Goal: Book appointment/travel/reservation

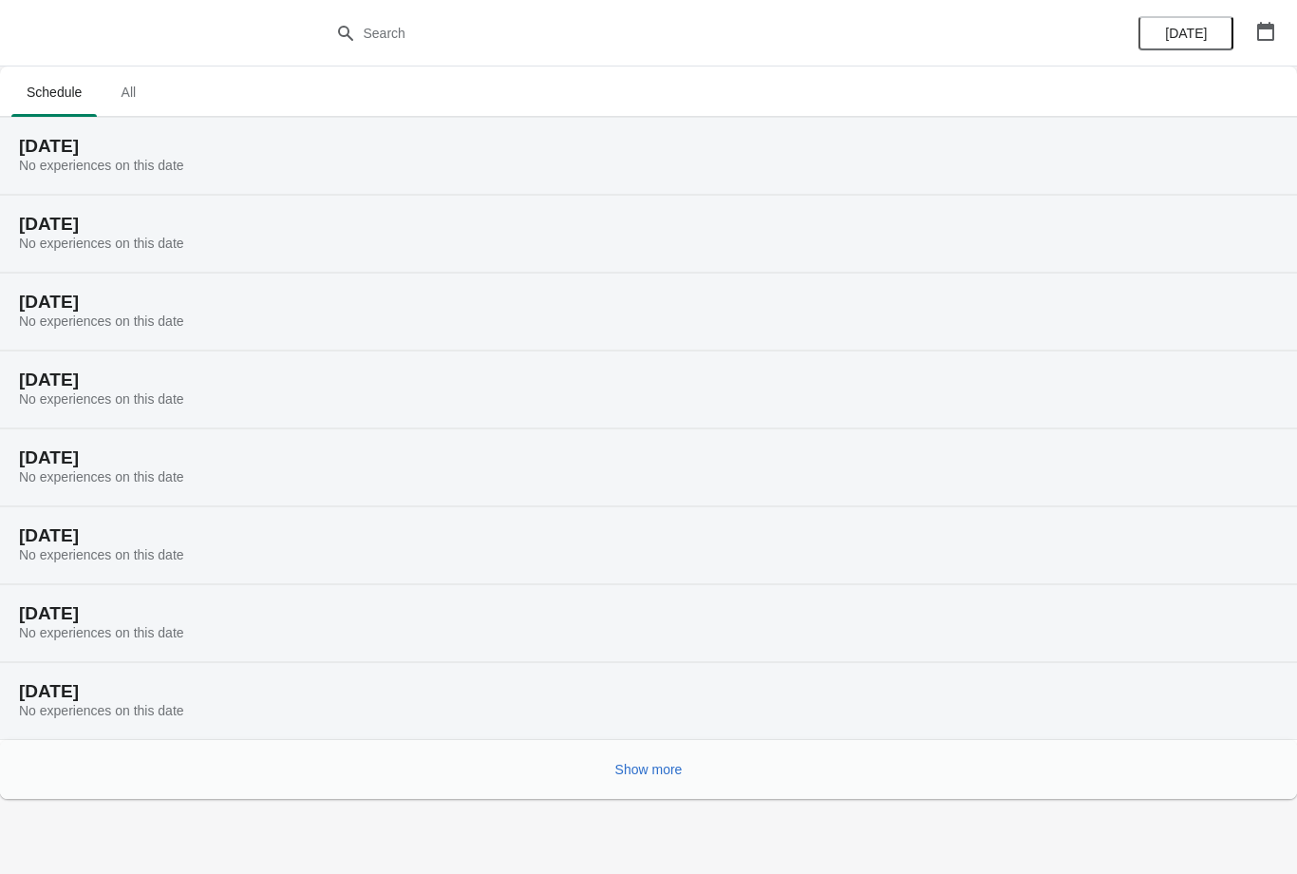
click at [141, 108] on span "All" at bounding box center [127, 92] width 47 height 34
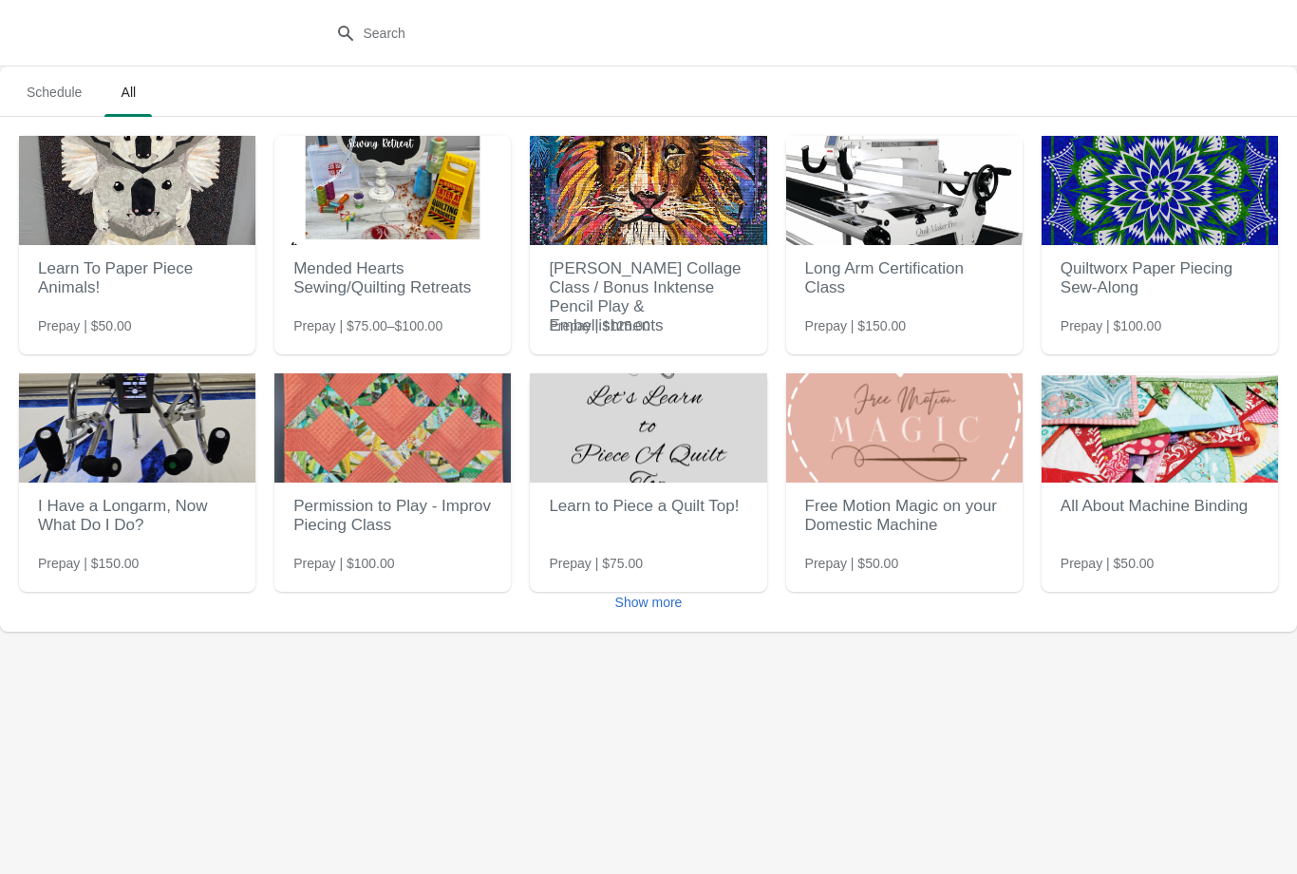
click at [406, 233] on img at bounding box center [392, 190] width 237 height 109
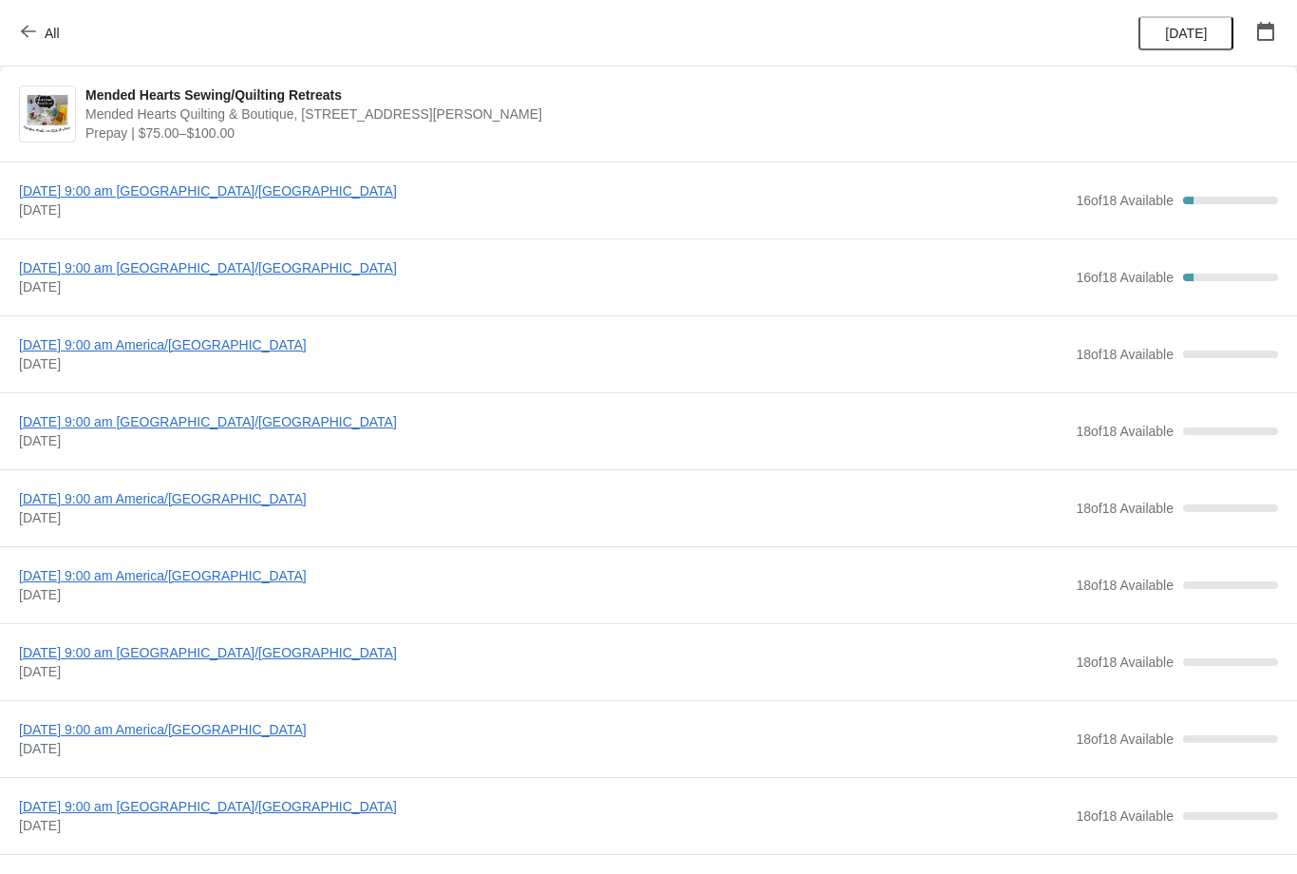
click at [309, 198] on span "[DATE] 9:00 am [GEOGRAPHIC_DATA]/[GEOGRAPHIC_DATA]" at bounding box center [543, 190] width 1048 height 19
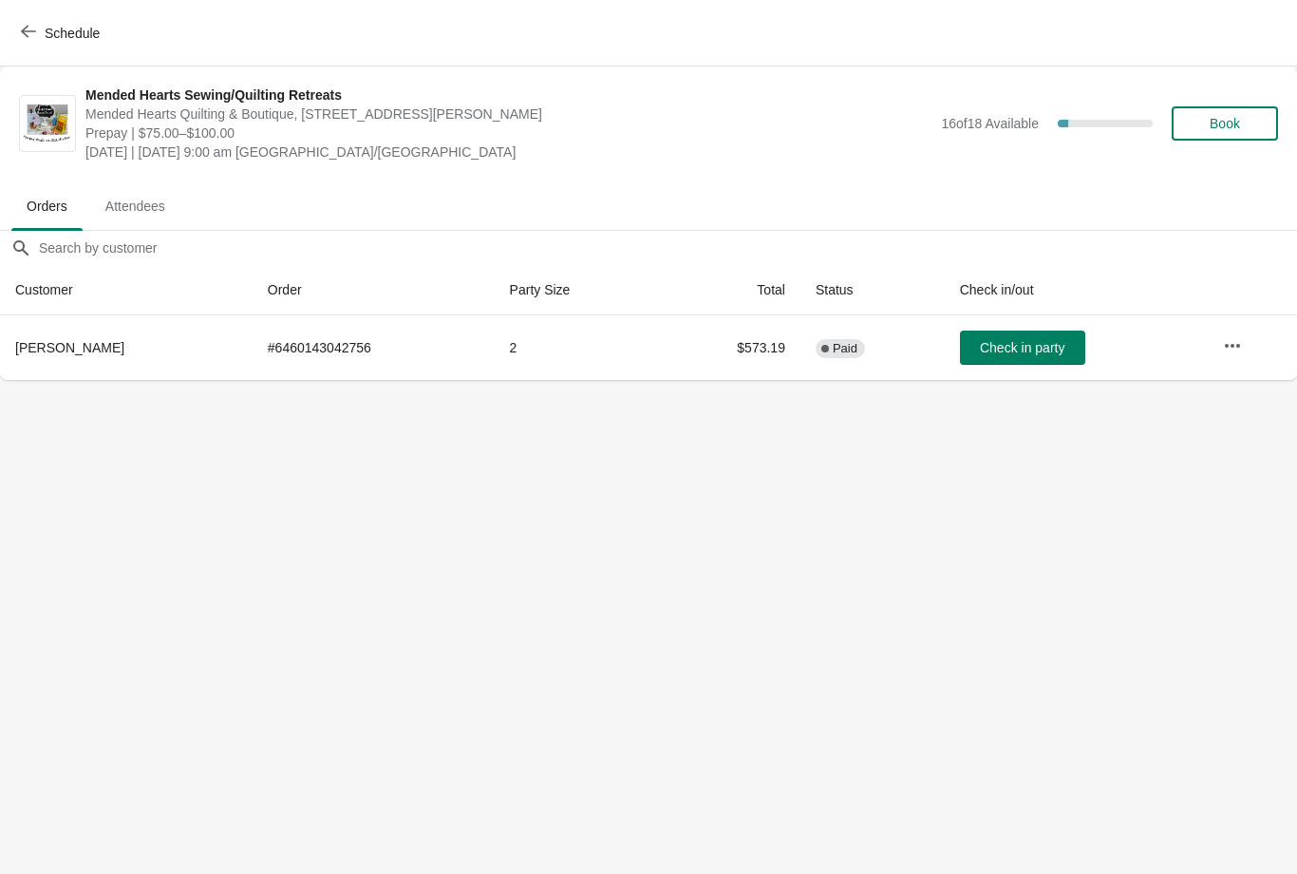
click at [41, 41] on span "Schedule" at bounding box center [62, 33] width 75 height 18
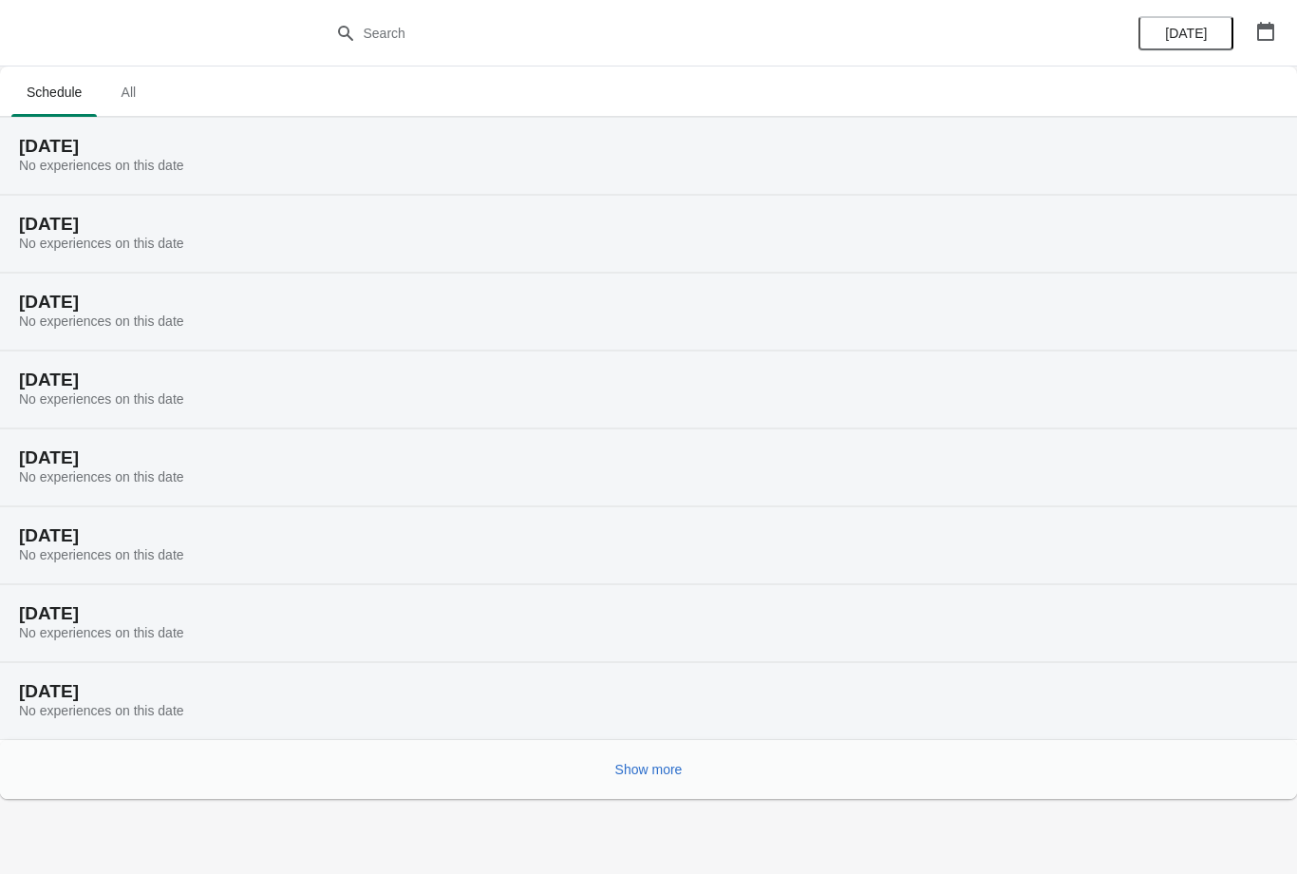
click at [140, 98] on span "All" at bounding box center [127, 92] width 47 height 34
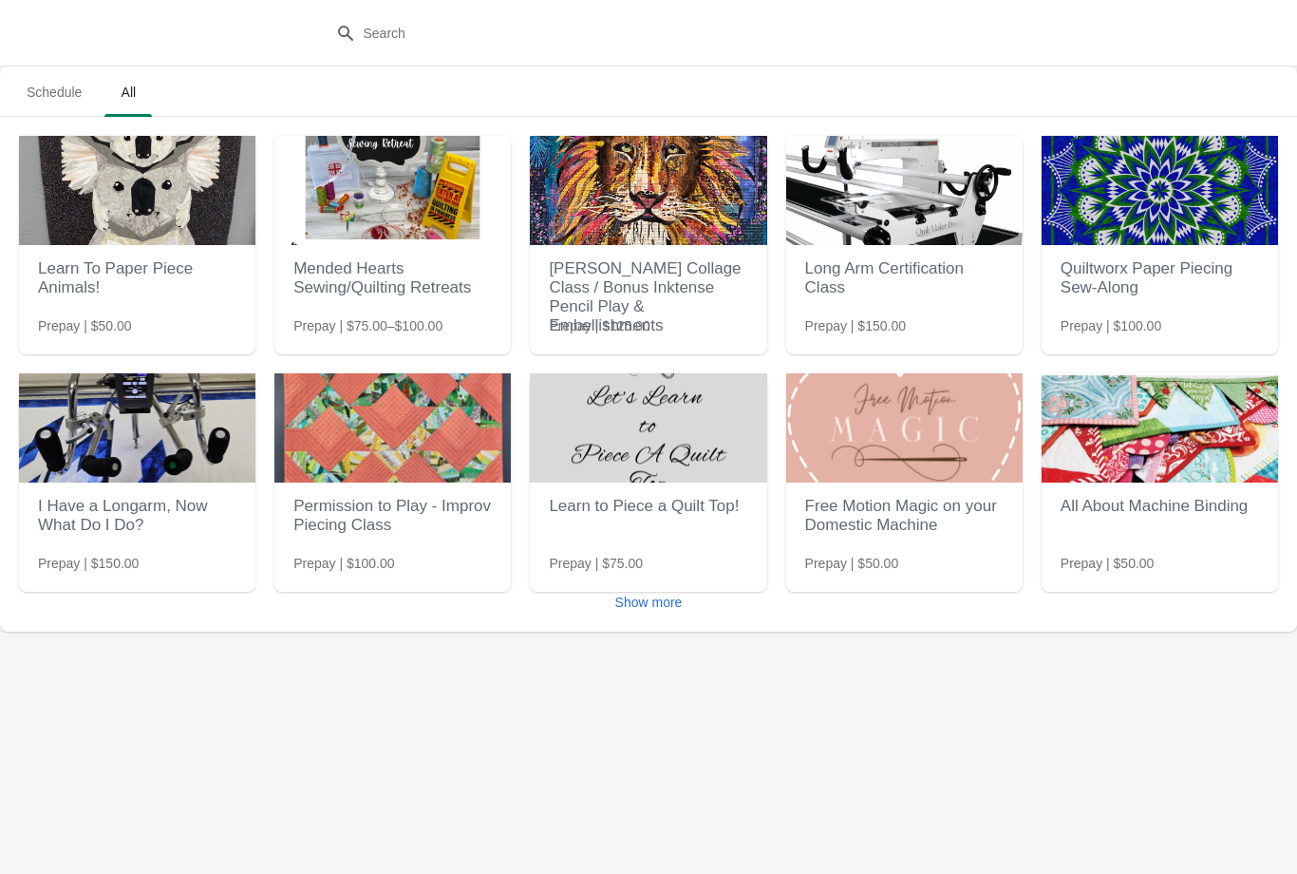
click at [426, 257] on h2 "Mended Hearts Sewing/Quilting Retreats" at bounding box center [392, 278] width 199 height 57
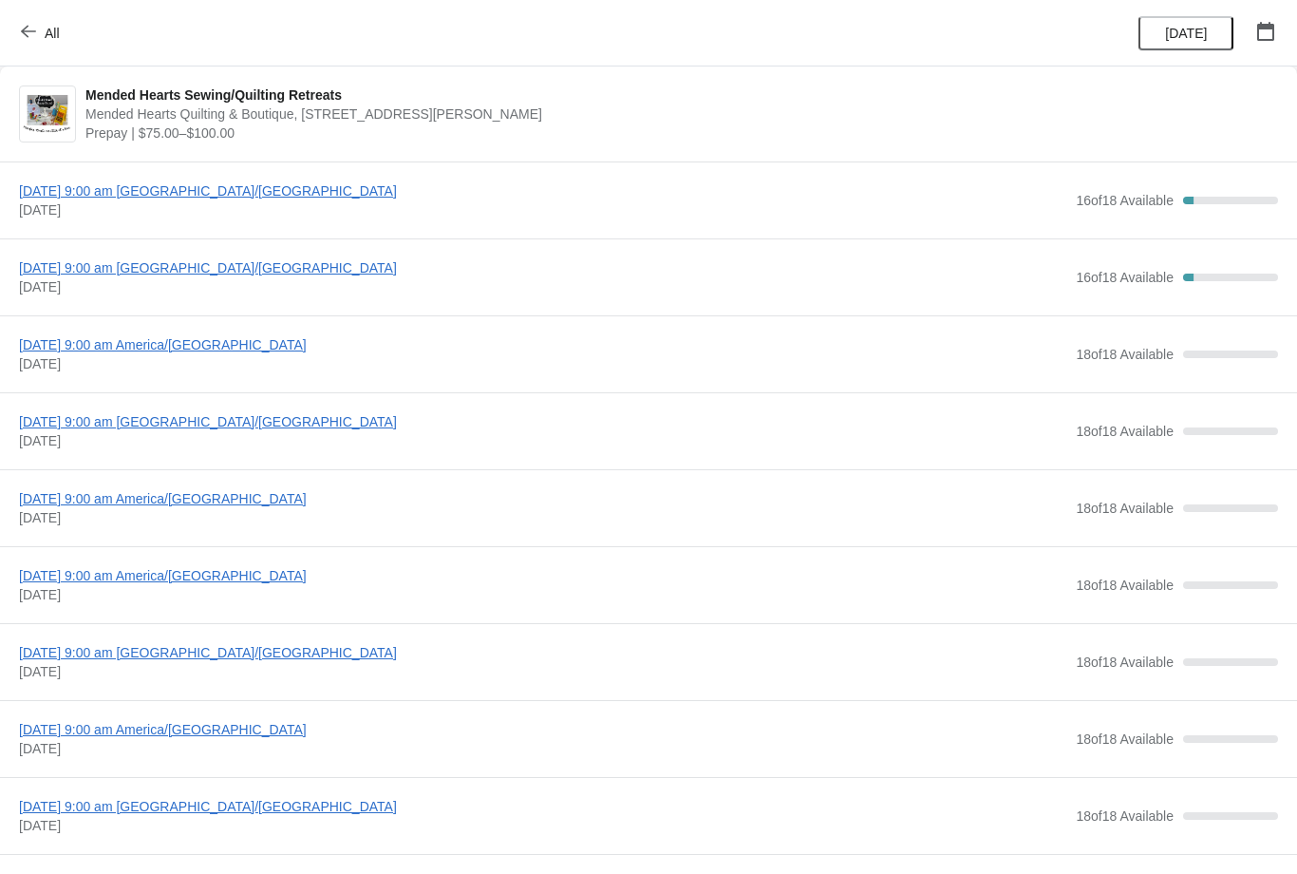
click at [272, 190] on span "[DATE] 9:00 am [GEOGRAPHIC_DATA]/[GEOGRAPHIC_DATA]" at bounding box center [543, 190] width 1048 height 19
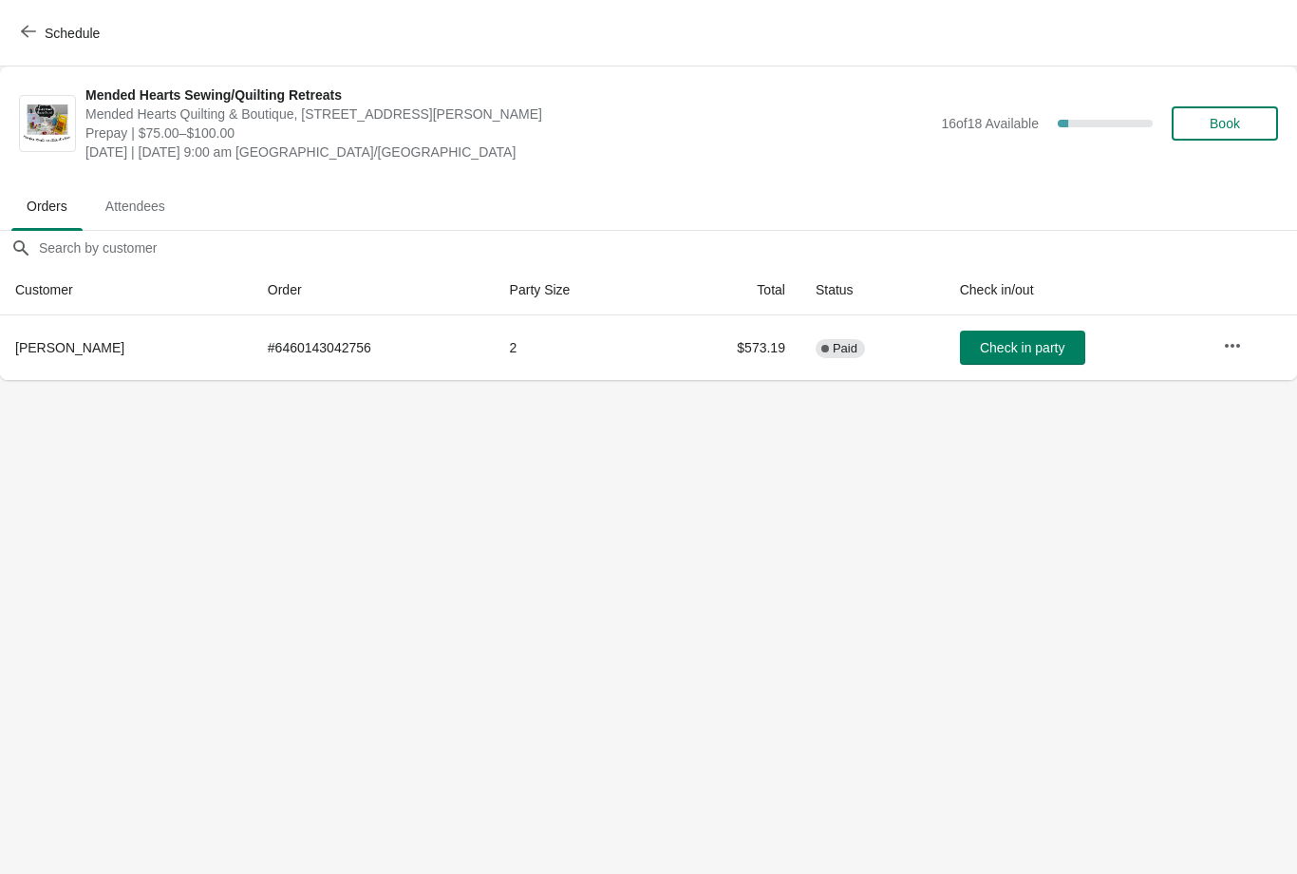
click at [1226, 120] on span "Book" at bounding box center [1225, 123] width 30 height 15
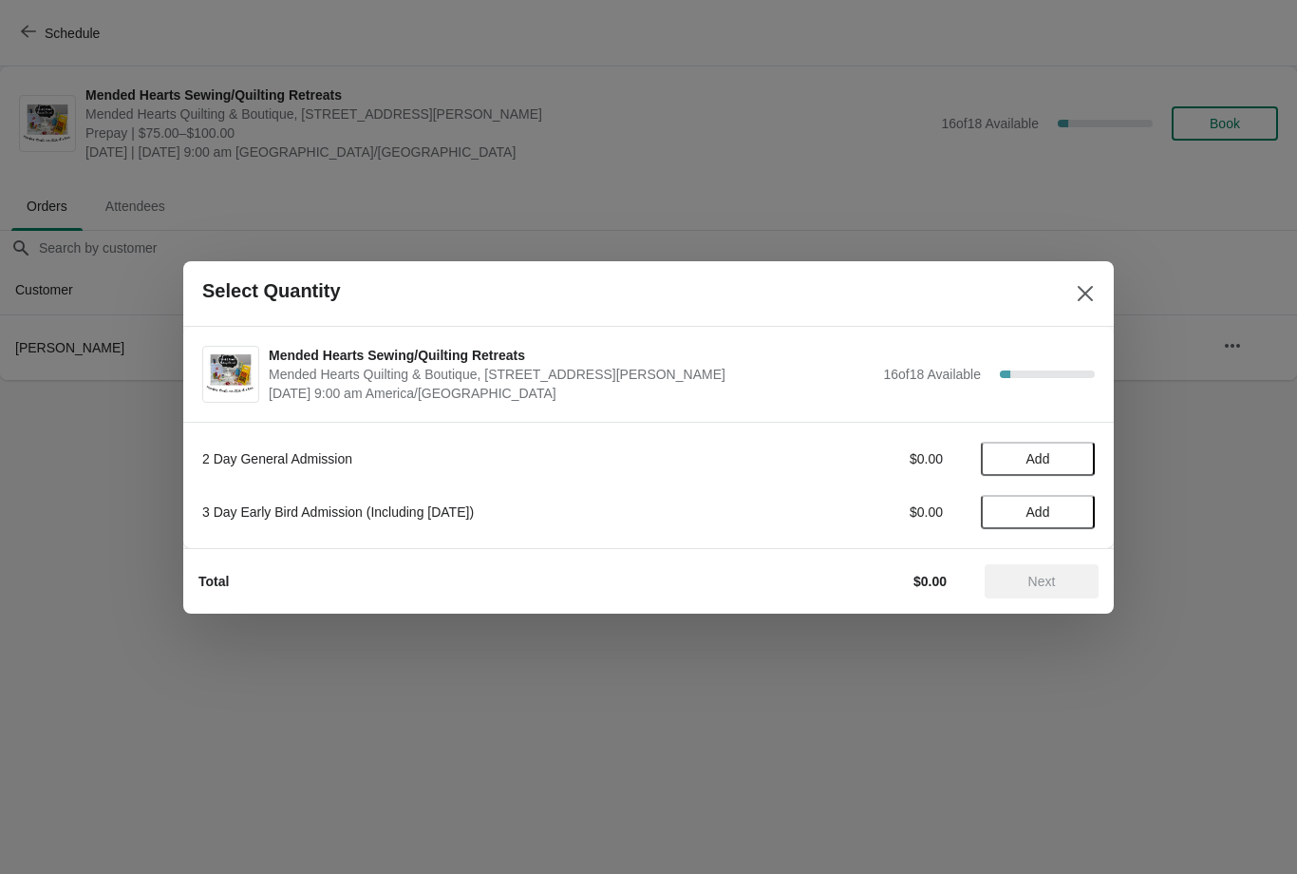
click at [1046, 523] on button "Add" at bounding box center [1038, 512] width 114 height 34
click at [1055, 591] on button "Next" at bounding box center [1042, 581] width 114 height 34
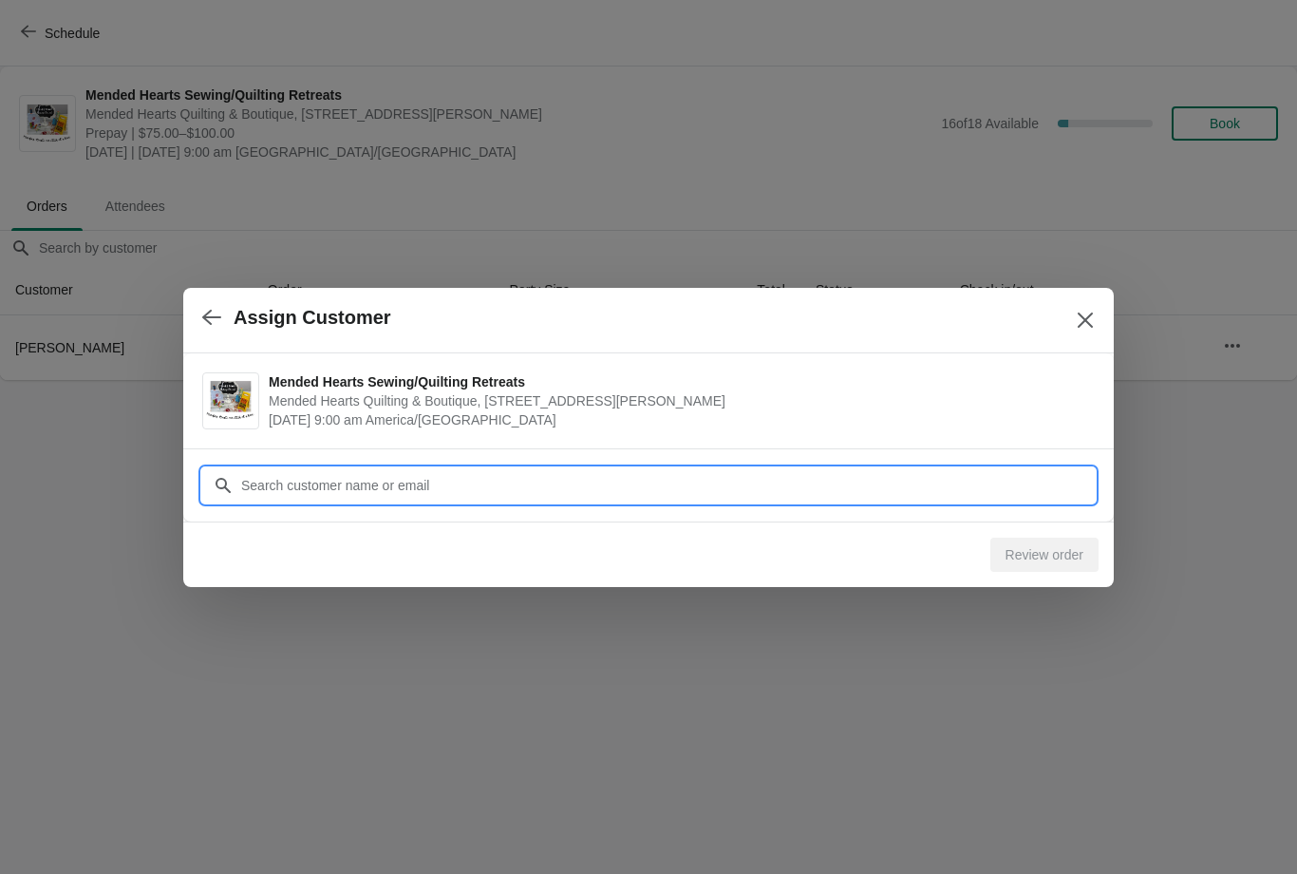
click at [628, 380] on div "Assign Customer Mended Hearts Sewing/Quilting Retreats Mended Hearts Quilting &…" at bounding box center [648, 380] width 1297 height 0
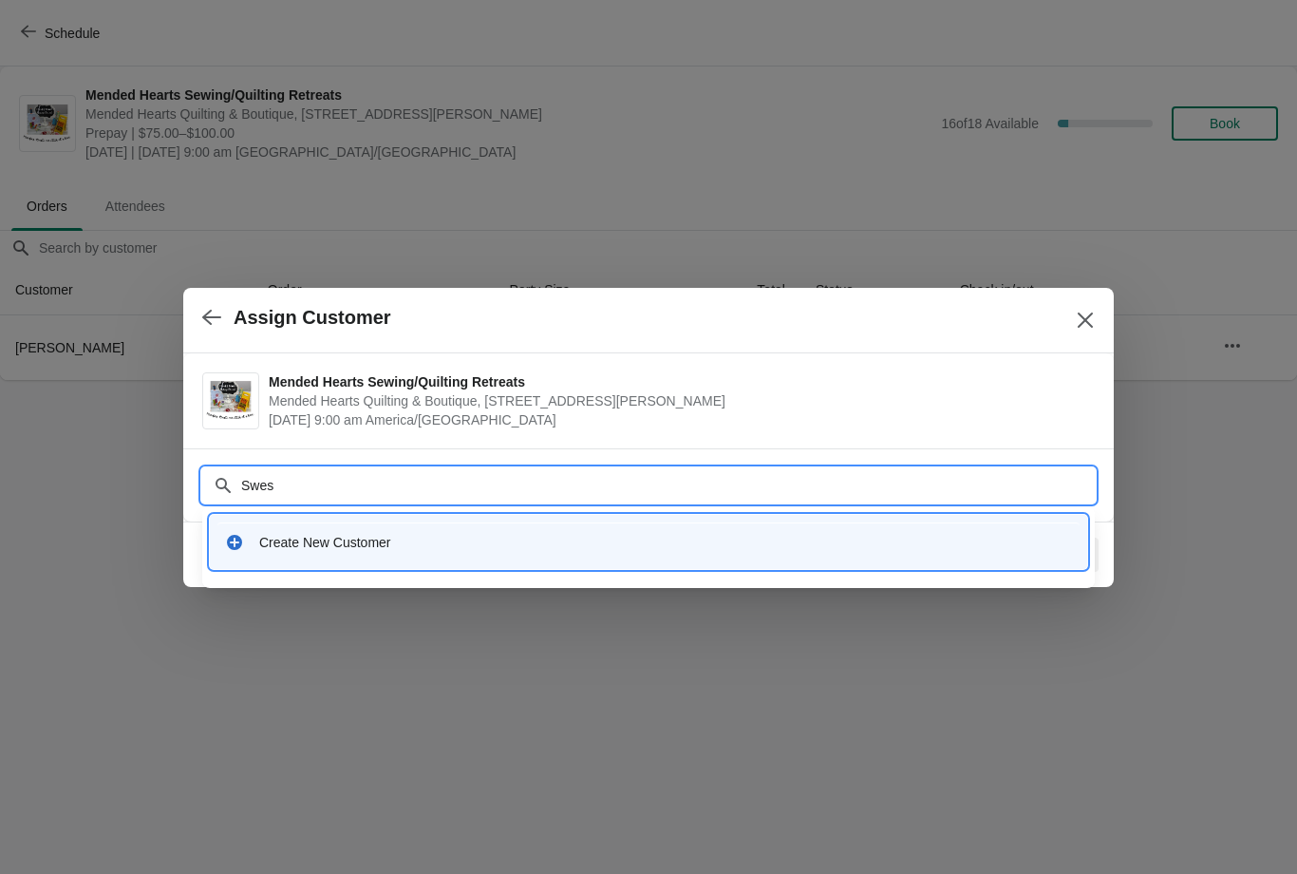
type input "Swe"
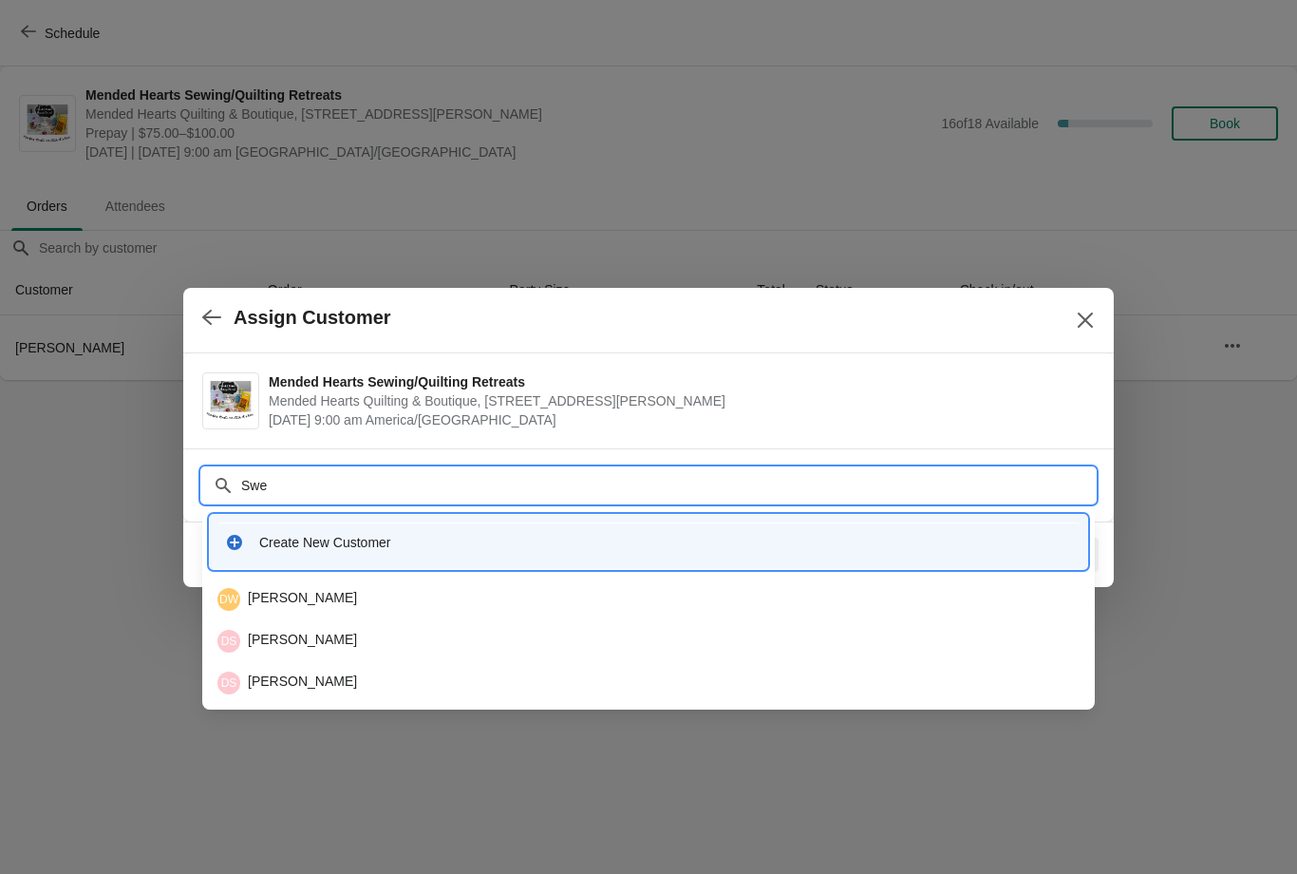
click at [346, 650] on div "DS [PERSON_NAME]" at bounding box center [649, 641] width 862 height 23
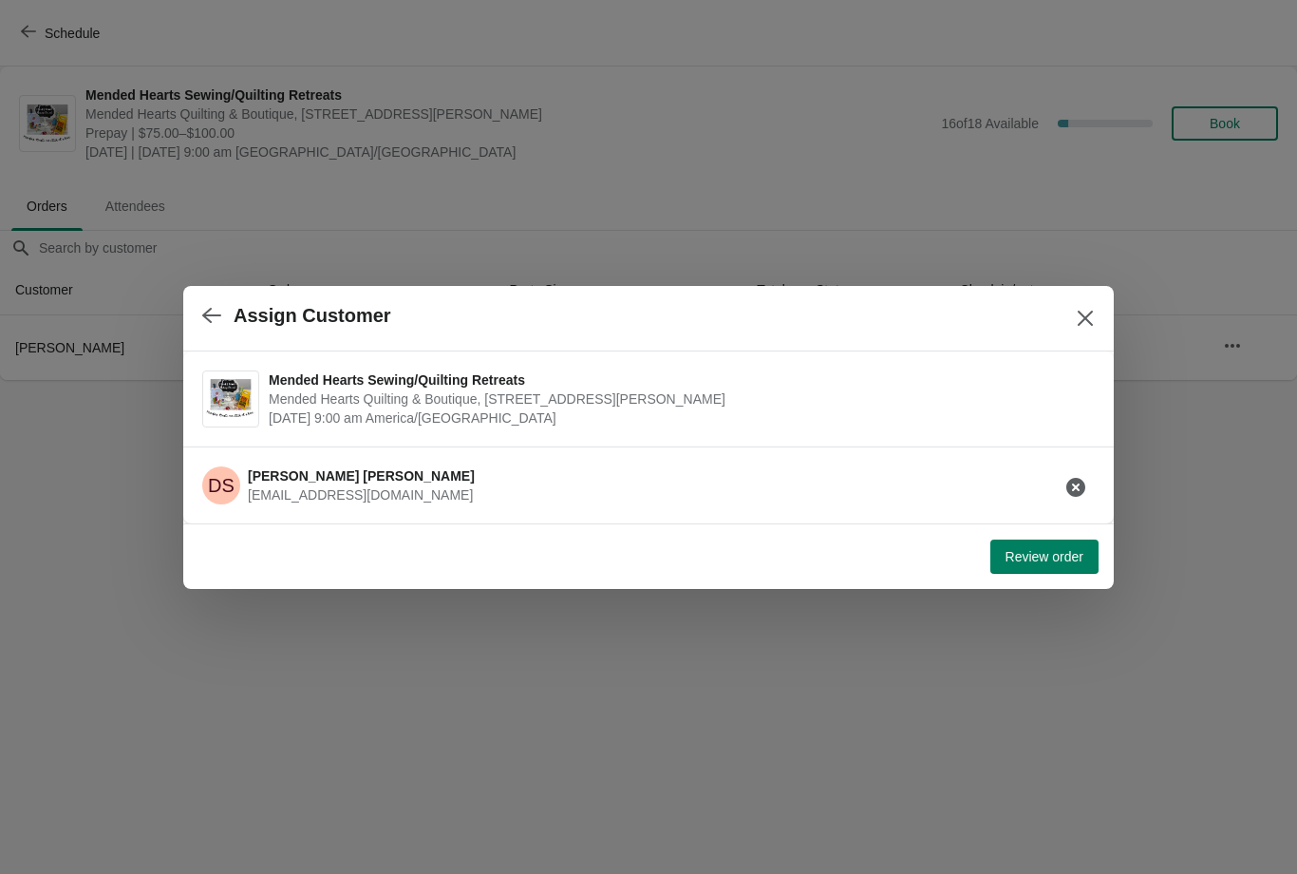
click at [1049, 553] on span "Review order" at bounding box center [1045, 556] width 78 height 15
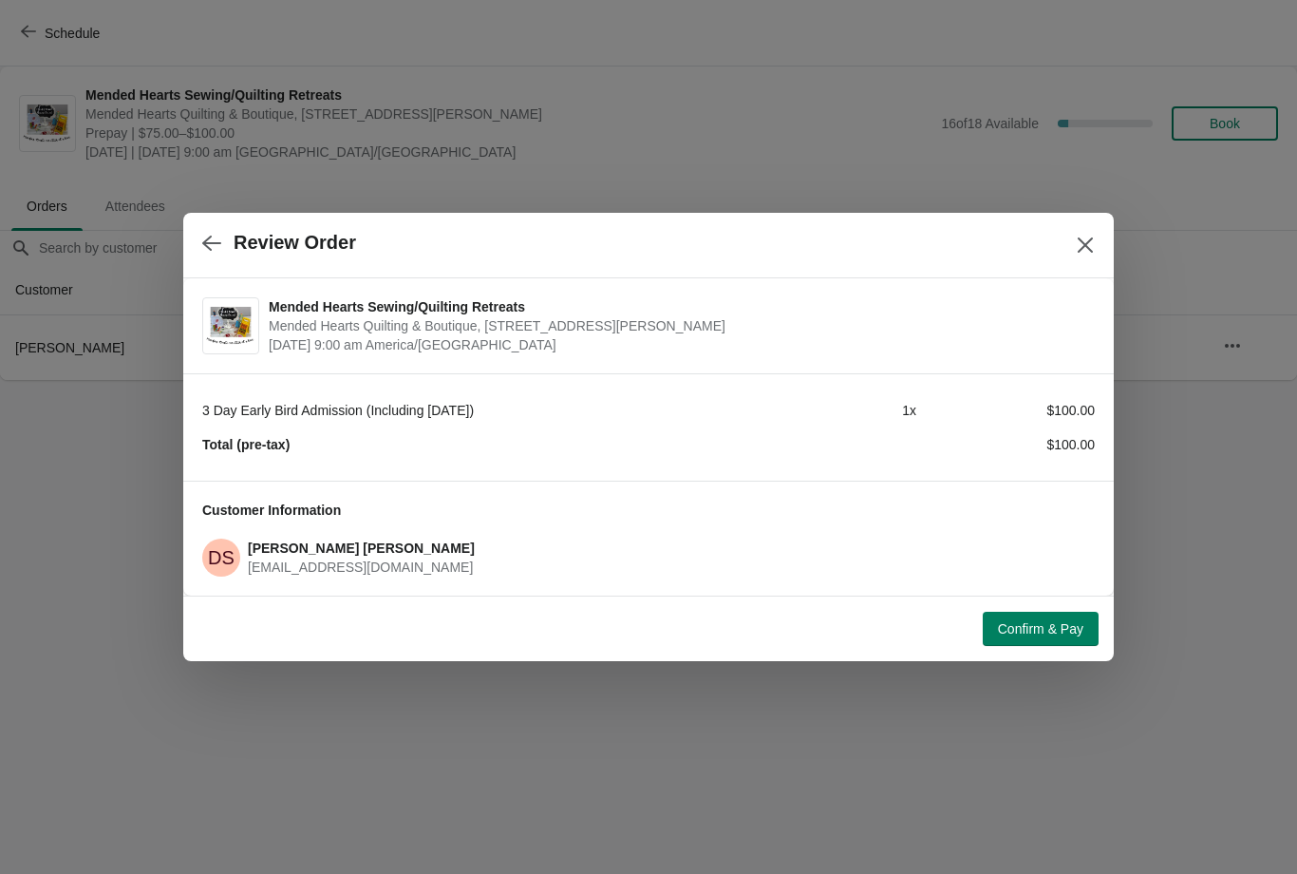
click at [1055, 638] on button "Confirm & Pay" at bounding box center [1041, 629] width 116 height 34
